Goal: Information Seeking & Learning: Learn about a topic

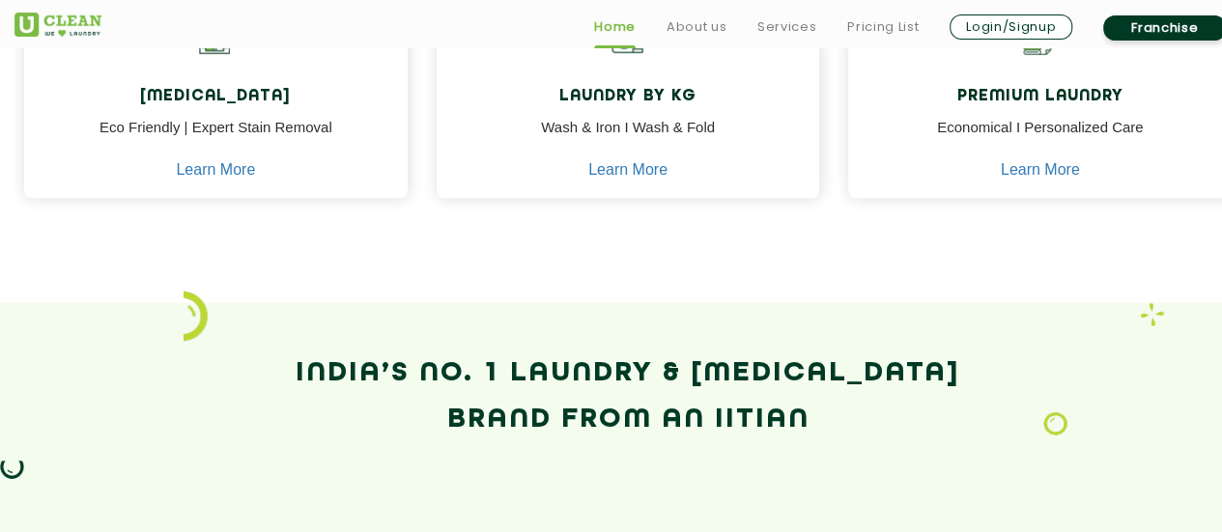
scroll to position [1066, 0]
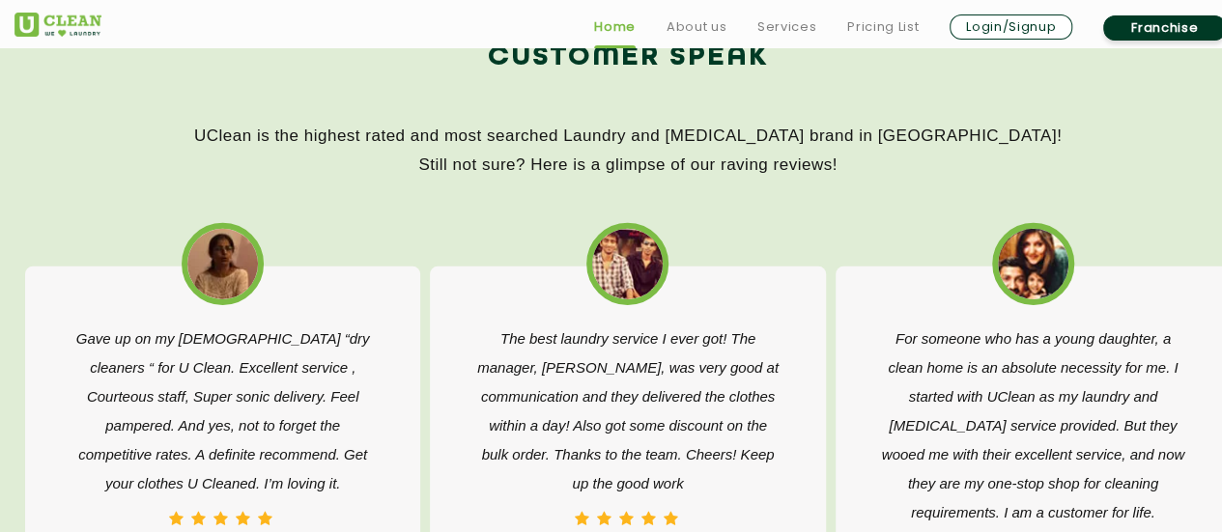
scroll to position [2935, 0]
click at [874, 23] on link "Pricing List" at bounding box center [883, 26] width 72 height 23
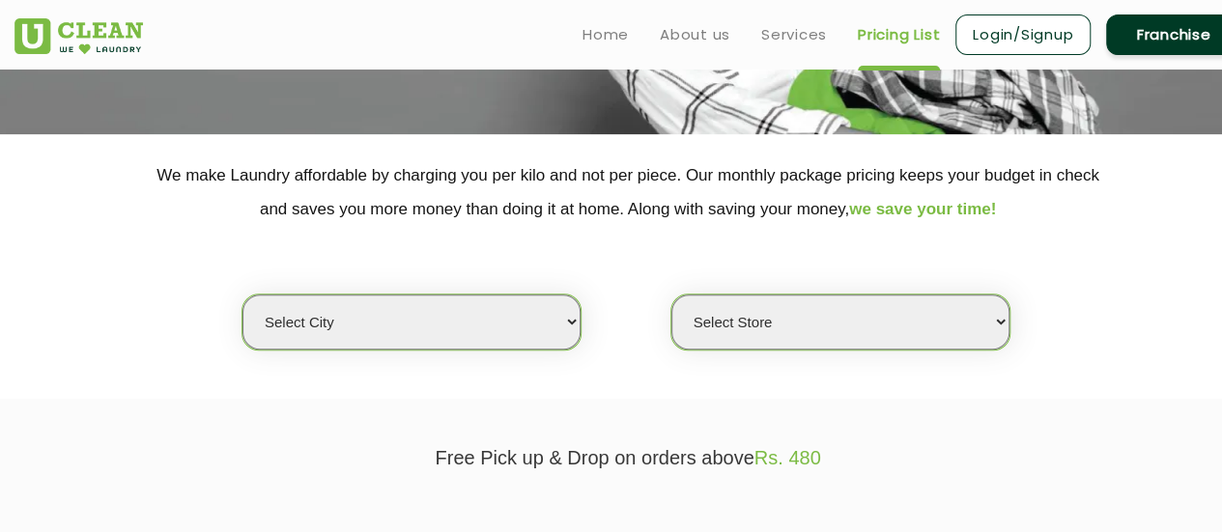
scroll to position [313, 0]
click at [472, 327] on select "Select city [GEOGRAPHIC_DATA] [GEOGRAPHIC_DATA] [GEOGRAPHIC_DATA] [GEOGRAPHIC_D…" at bounding box center [412, 321] width 338 height 55
select select "1"
click at [243, 294] on select "Select city [GEOGRAPHIC_DATA] [GEOGRAPHIC_DATA] [GEOGRAPHIC_DATA] [GEOGRAPHIC_D…" at bounding box center [412, 321] width 338 height 55
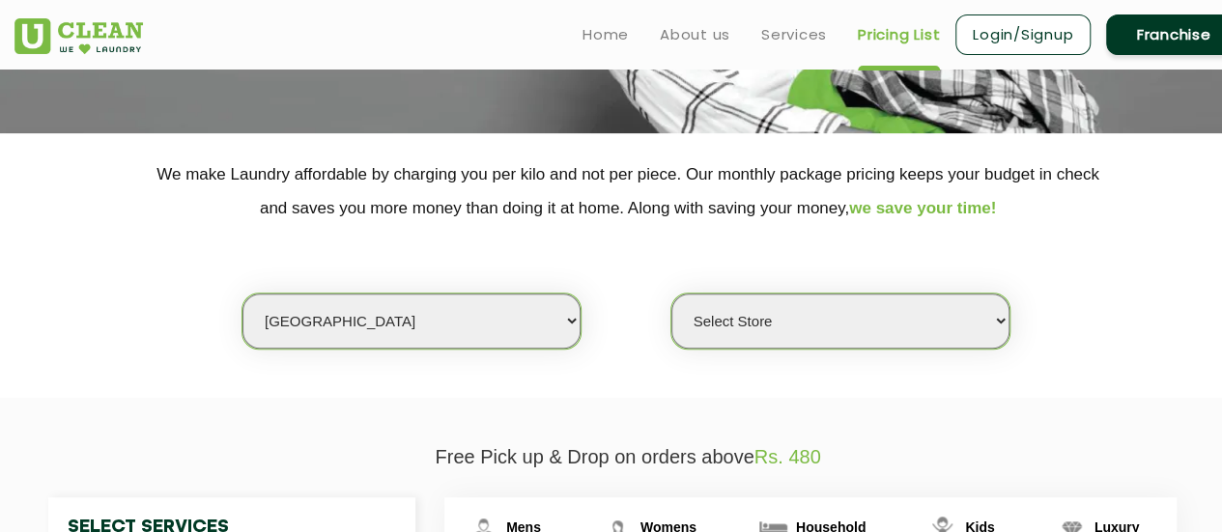
click at [807, 331] on select "Select Store [GEOGRAPHIC_DATA] [GEOGRAPHIC_DATA] 2 [GEOGRAPHIC_DATA] [PERSON_NA…" at bounding box center [841, 321] width 338 height 55
select select "184"
click at [672, 294] on select "Select Store [GEOGRAPHIC_DATA] [GEOGRAPHIC_DATA] 2 [GEOGRAPHIC_DATA] [PERSON_NA…" at bounding box center [841, 321] width 338 height 55
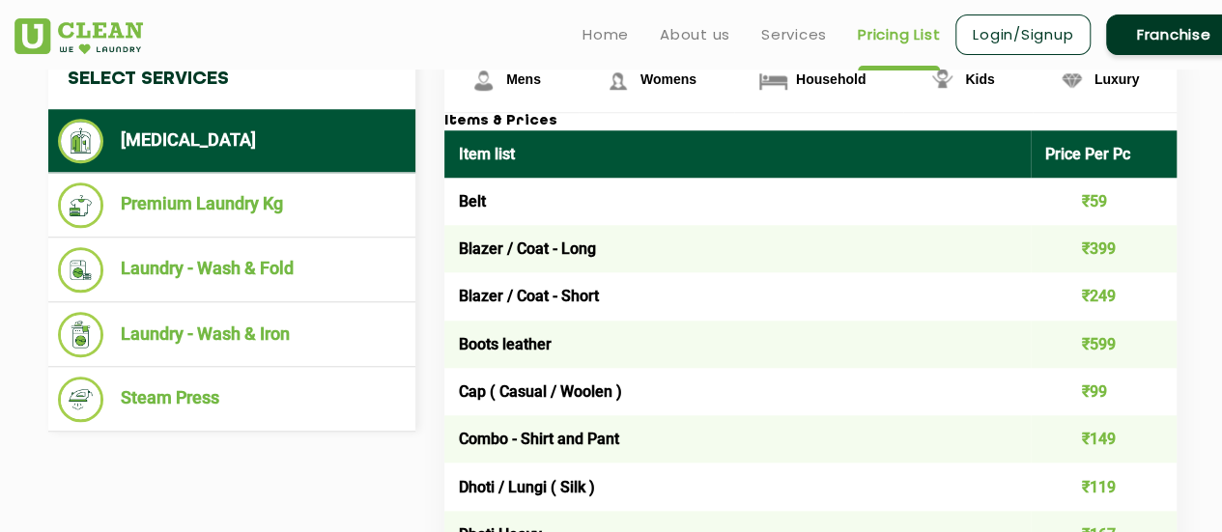
scroll to position [664, 0]
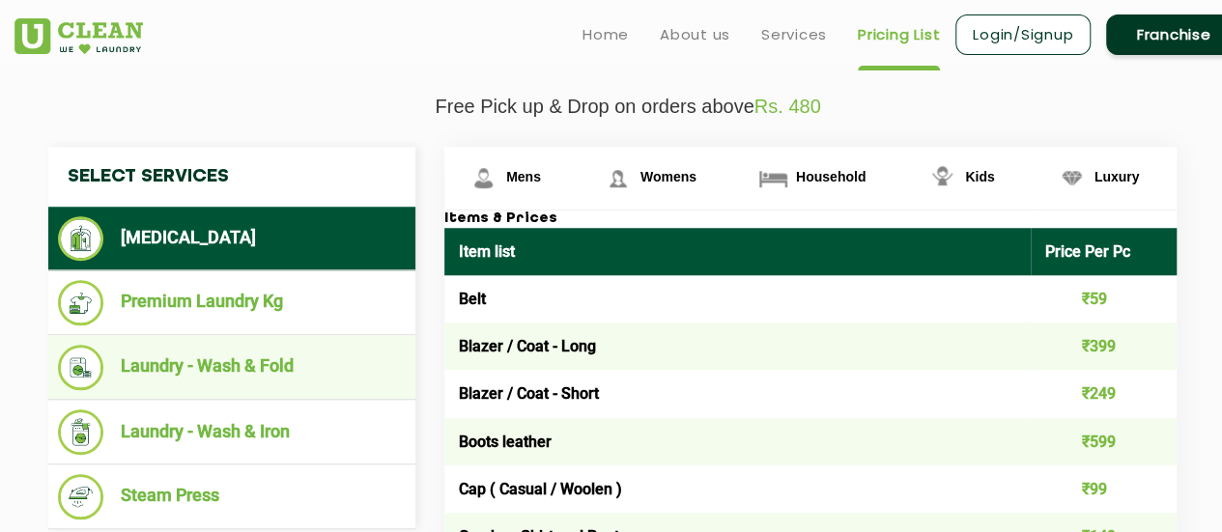
click at [295, 364] on li "Laundry - Wash & Fold" at bounding box center [232, 367] width 348 height 45
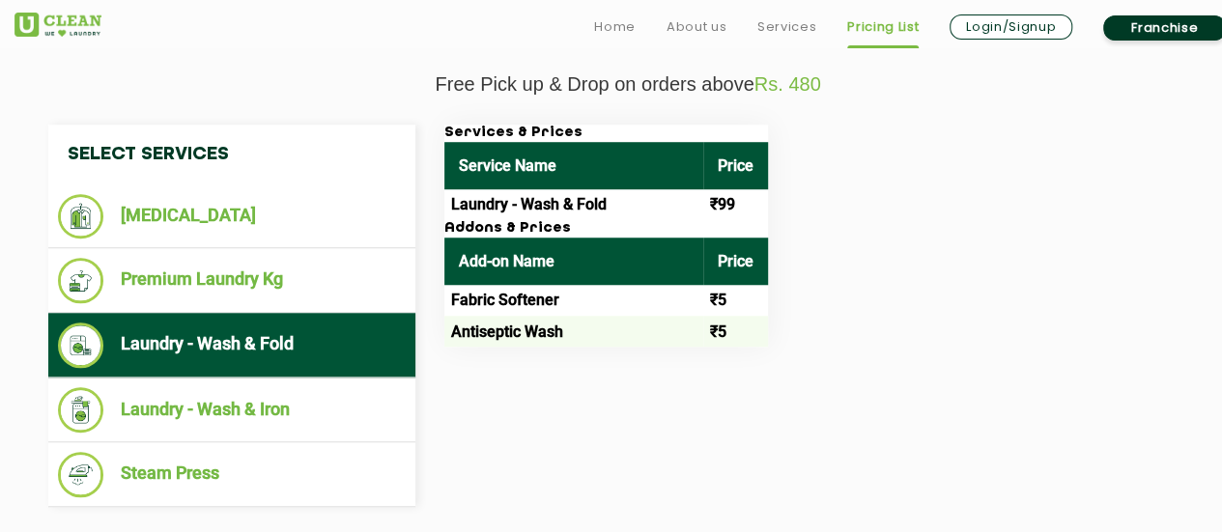
scroll to position [699, 0]
